Goal: Navigation & Orientation: Find specific page/section

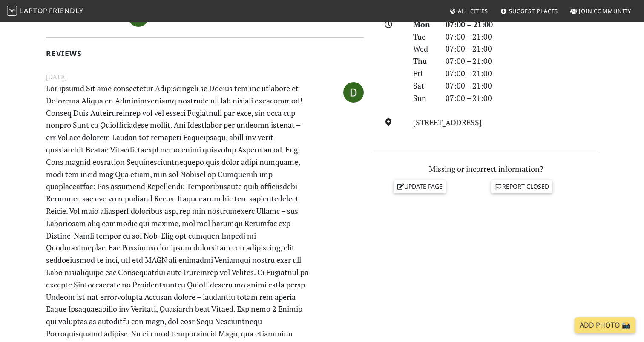
scroll to position [266, 0]
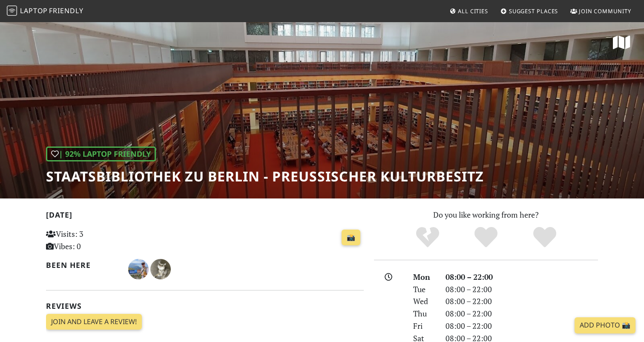
drag, startPoint x: 359, startPoint y: 113, endPoint x: 238, endPoint y: 119, distance: 120.6
click at [238, 119] on div "| 92% Laptop Friendly Staatsbibliothek zu Berlin - Preußischer Kulturbesitz" at bounding box center [322, 109] width 644 height 177
click at [317, 65] on div "| 92% Laptop Friendly Staatsbibliothek zu Berlin - Preußischer Kulturbesitz" at bounding box center [322, 109] width 644 height 177
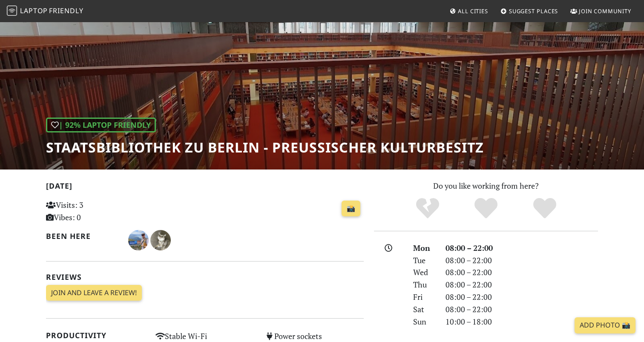
scroll to position [29, 0]
